Goal: Transaction & Acquisition: Purchase product/service

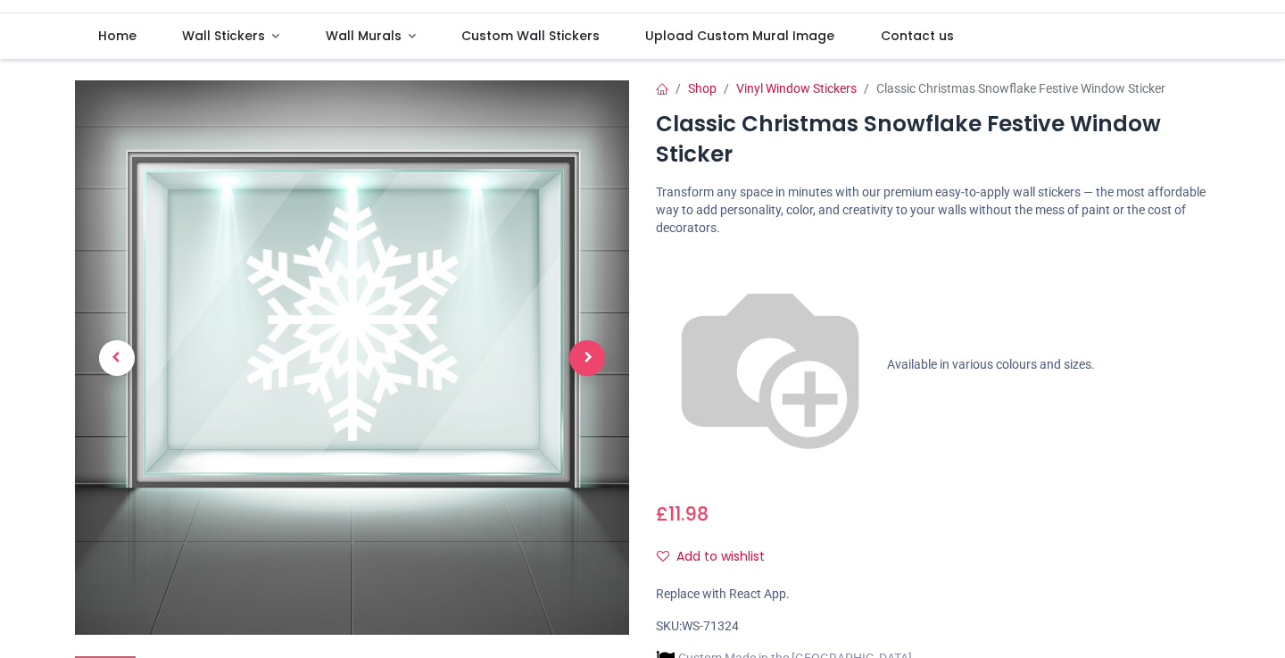
click at [588, 351] on span "Next" at bounding box center [587, 358] width 36 height 36
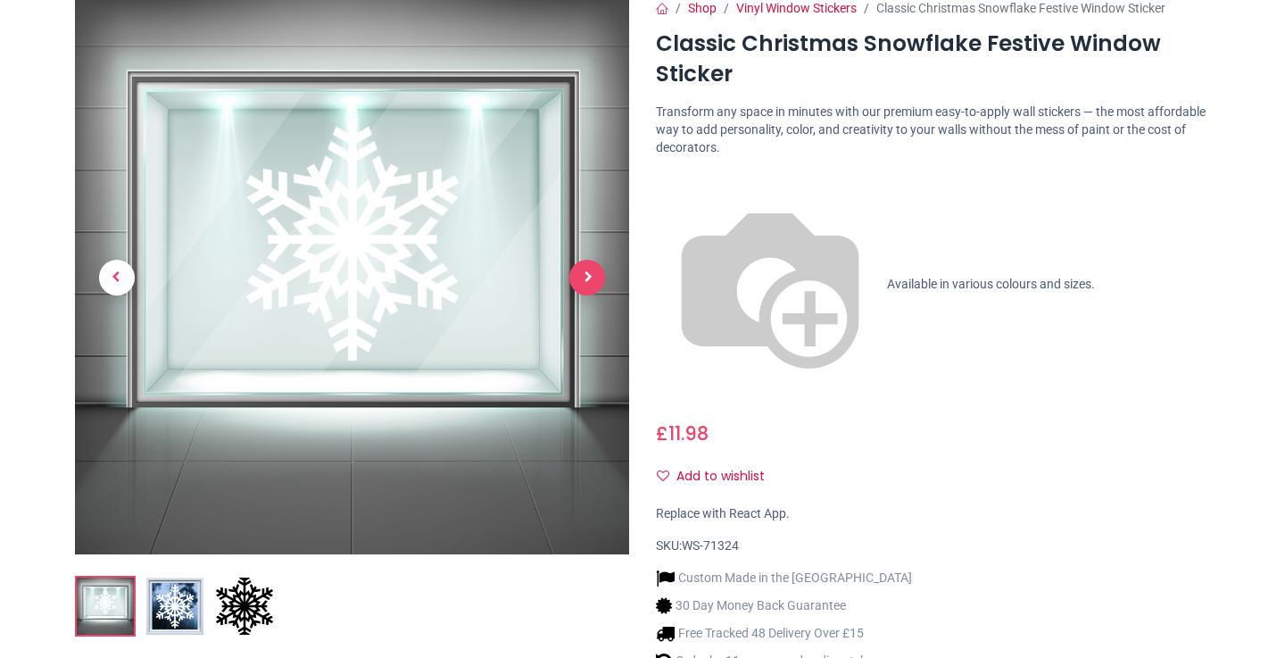
click at [588, 278] on span "Next" at bounding box center [587, 278] width 36 height 36
click at [176, 608] on ol at bounding box center [352, 605] width 554 height 61
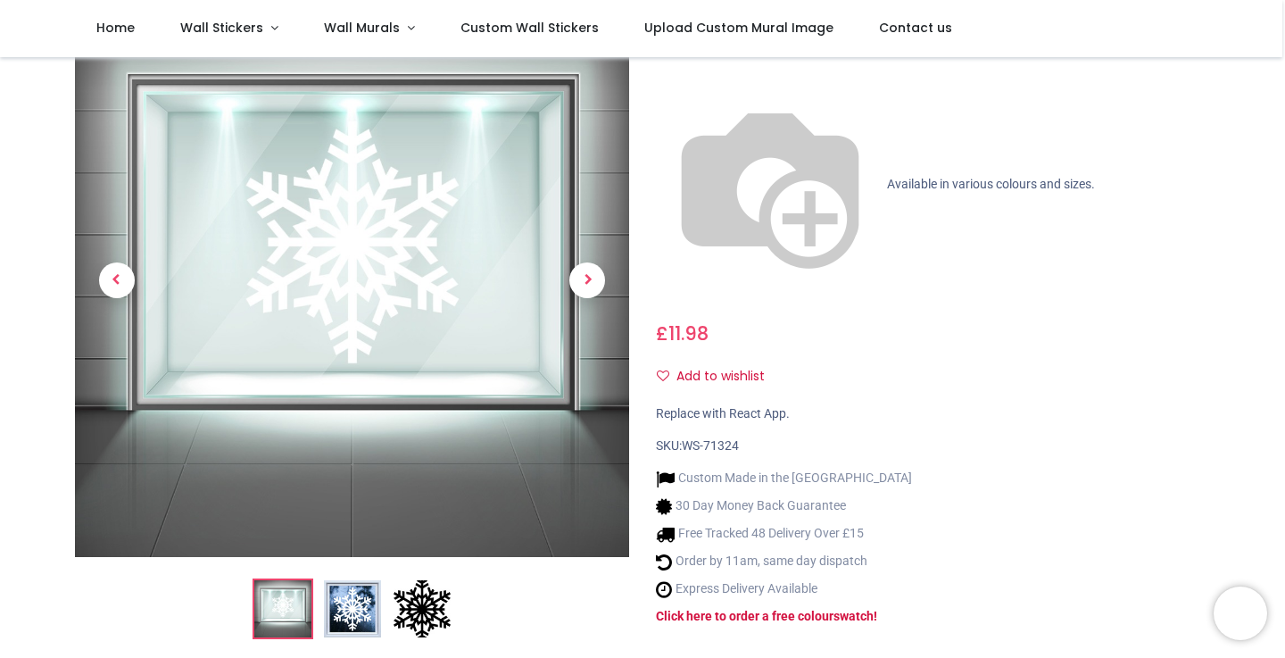
click at [361, 580] on img at bounding box center [352, 608] width 57 height 57
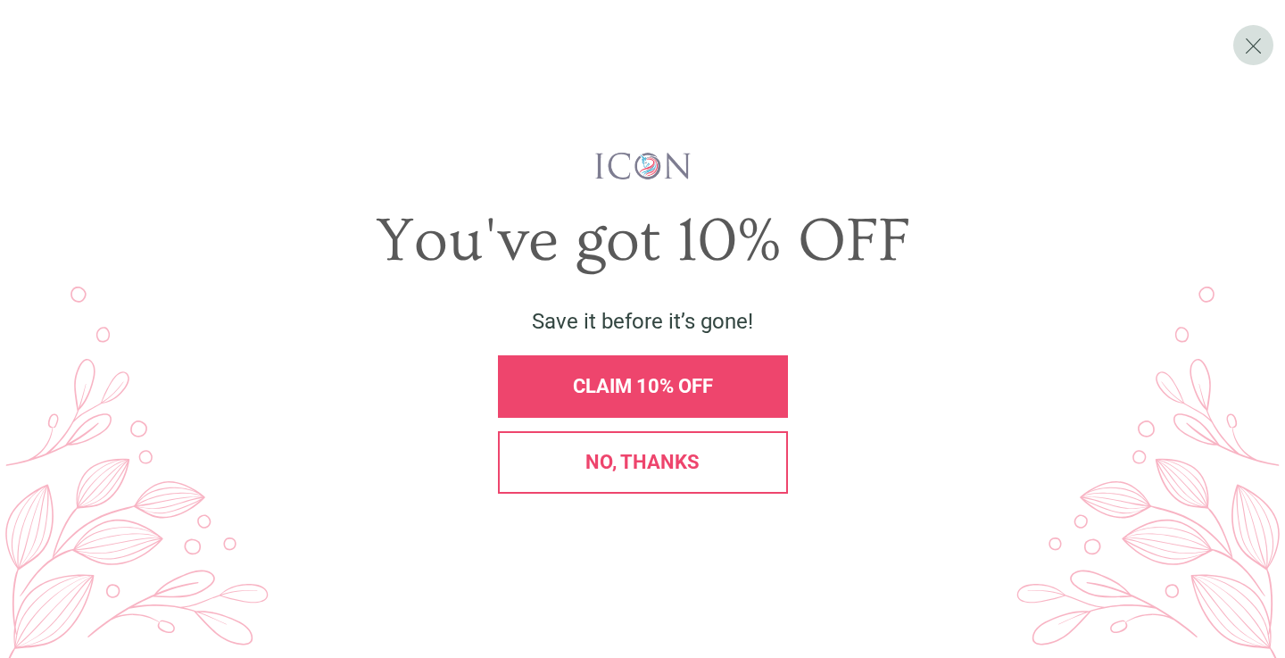
click at [735, 448] on div "No, thanks" at bounding box center [643, 462] width 290 height 62
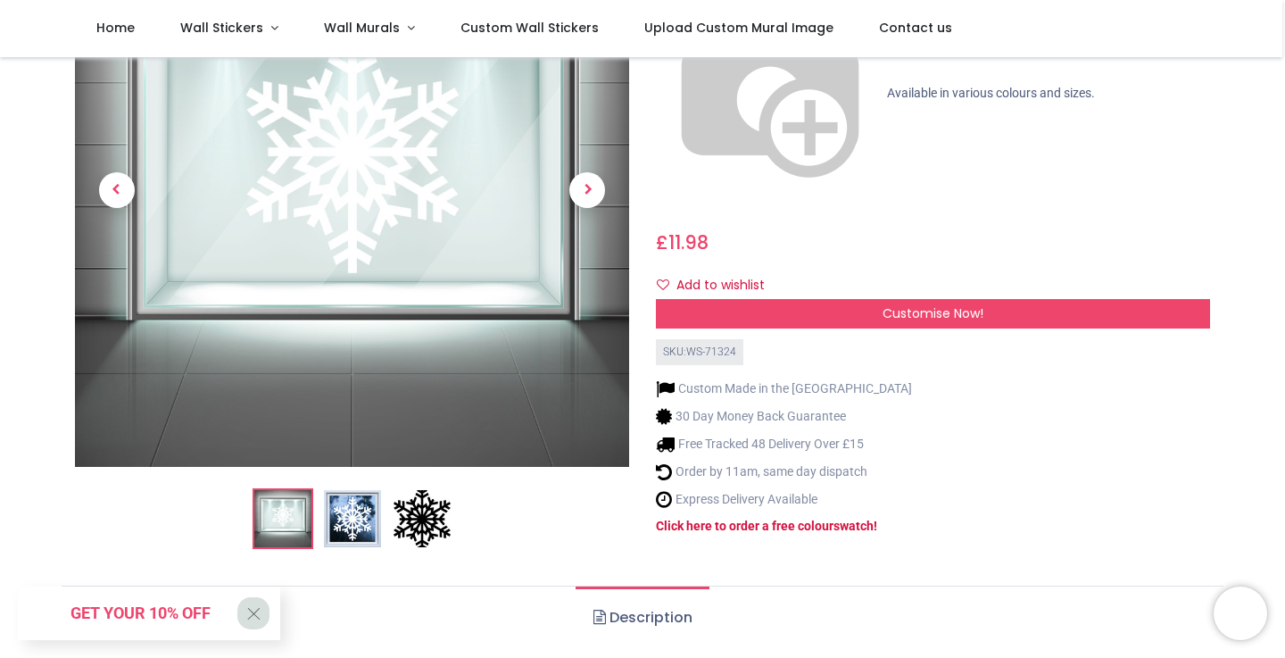
scroll to position [269, 0]
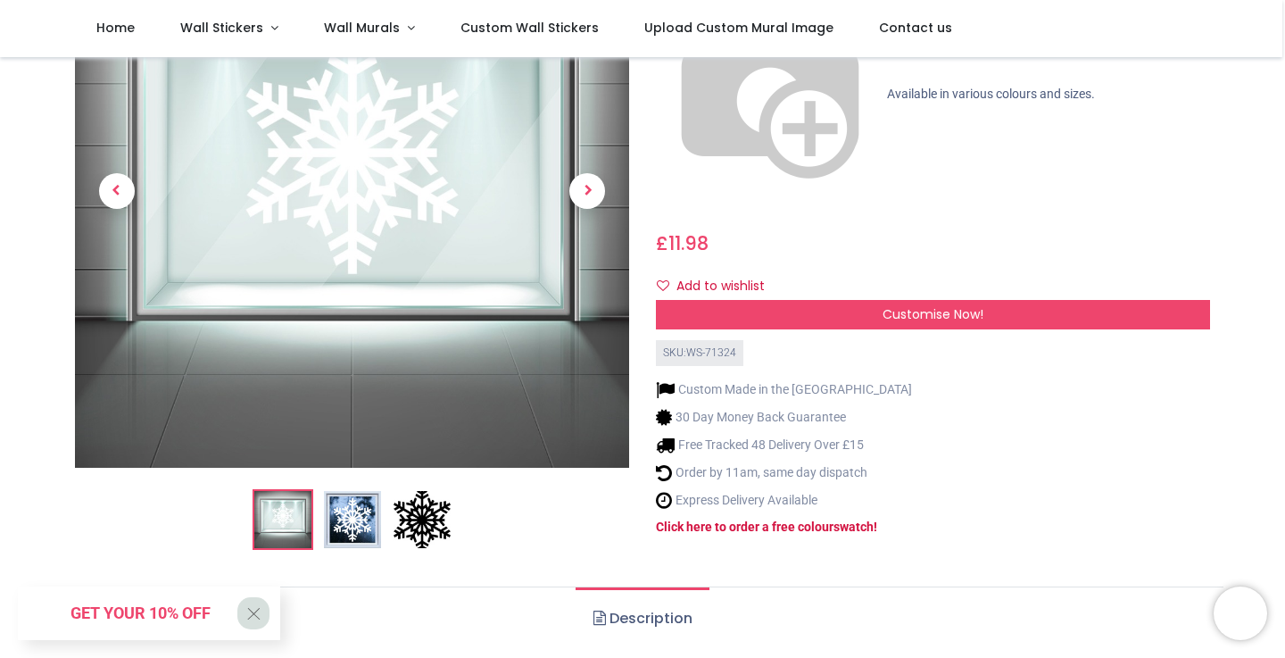
click at [335, 492] on img at bounding box center [352, 520] width 57 height 57
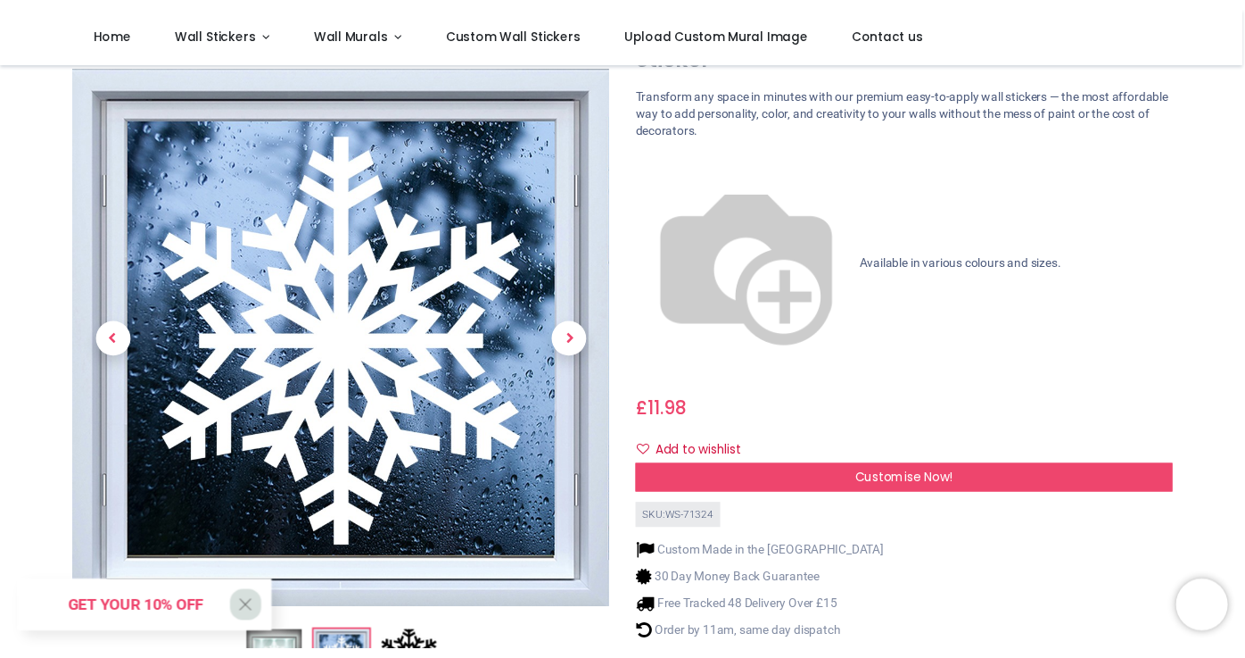
scroll to position [97, 0]
